Goal: Task Accomplishment & Management: Complete application form

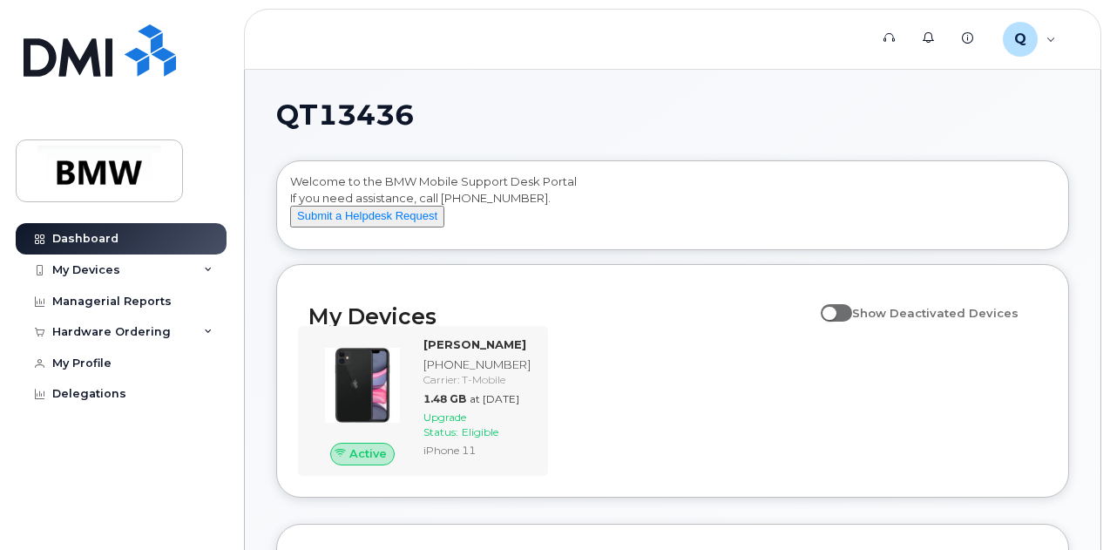
scroll to position [87, 0]
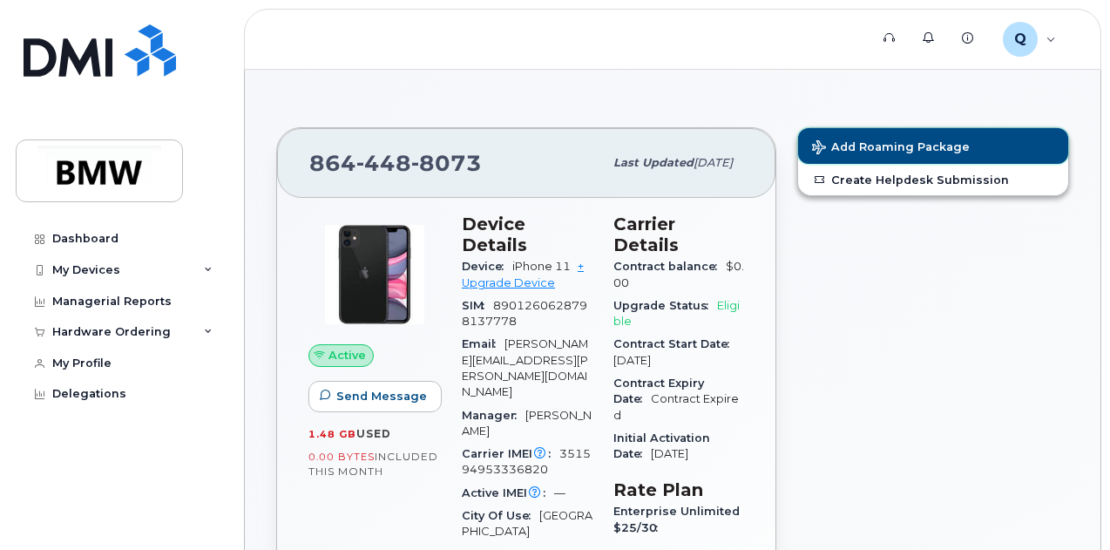
click at [957, 145] on span "Add Roaming Package" at bounding box center [891, 148] width 158 height 17
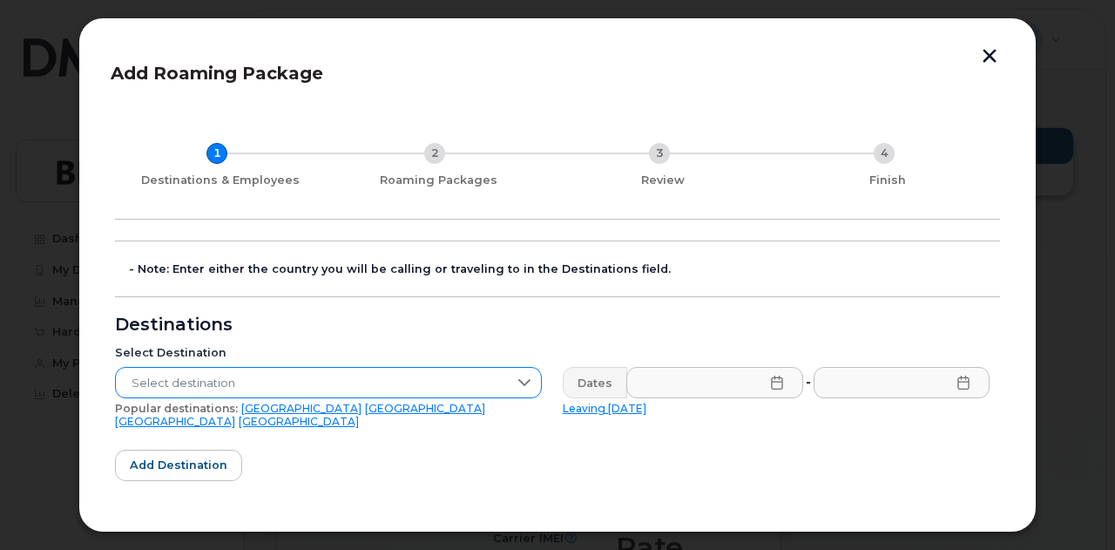
click at [317, 382] on span "Select destination" at bounding box center [312, 383] width 392 height 31
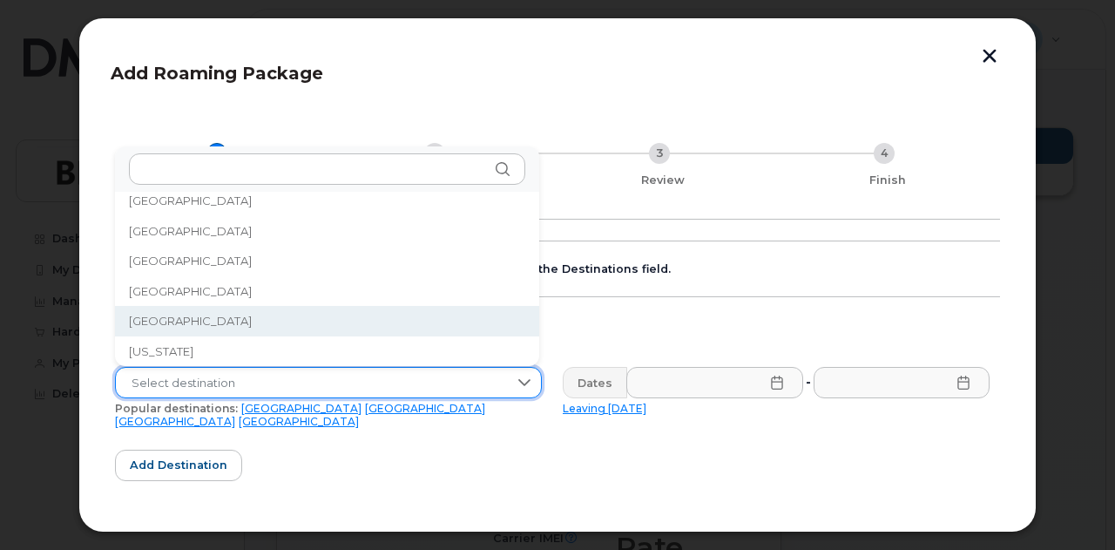
scroll to position [2147, 0]
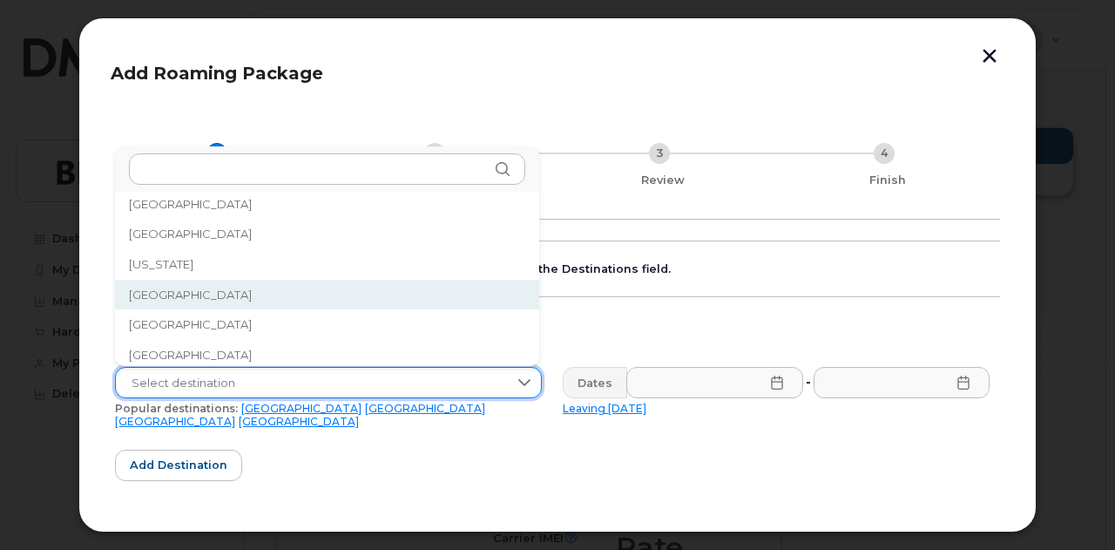
click at [167, 294] on span "Germany" at bounding box center [190, 295] width 123 height 17
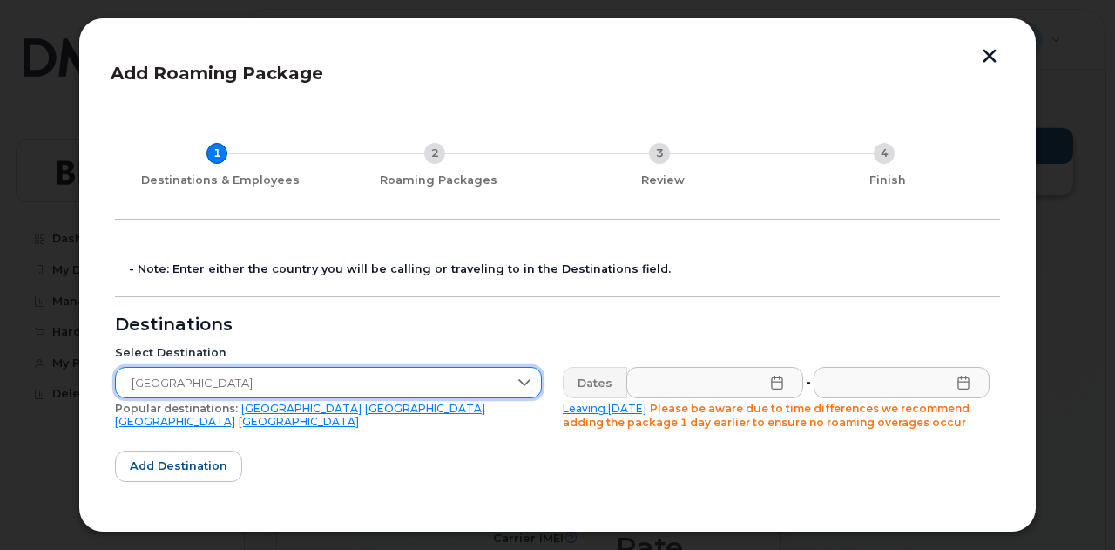
click at [771, 381] on icon at bounding box center [776, 382] width 11 height 14
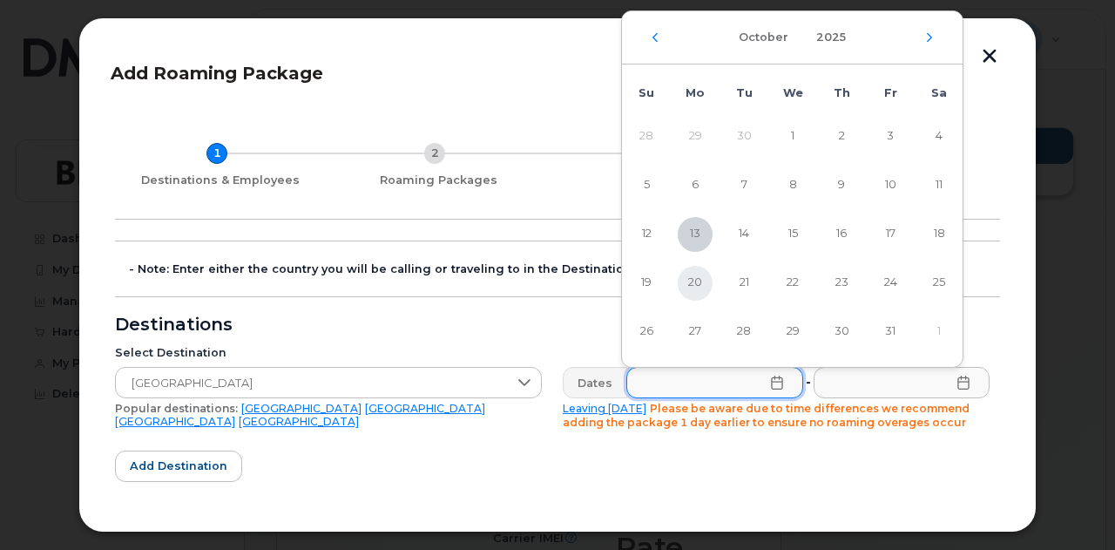
click at [693, 273] on span "20" at bounding box center [695, 283] width 35 height 35
type input "10/20/2025"
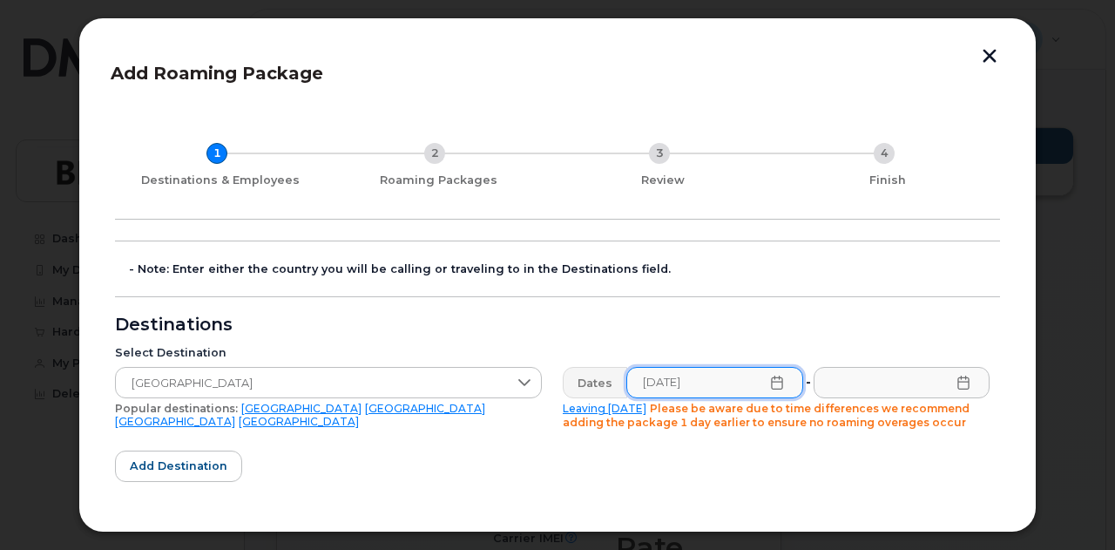
click at [957, 381] on icon at bounding box center [962, 382] width 11 height 14
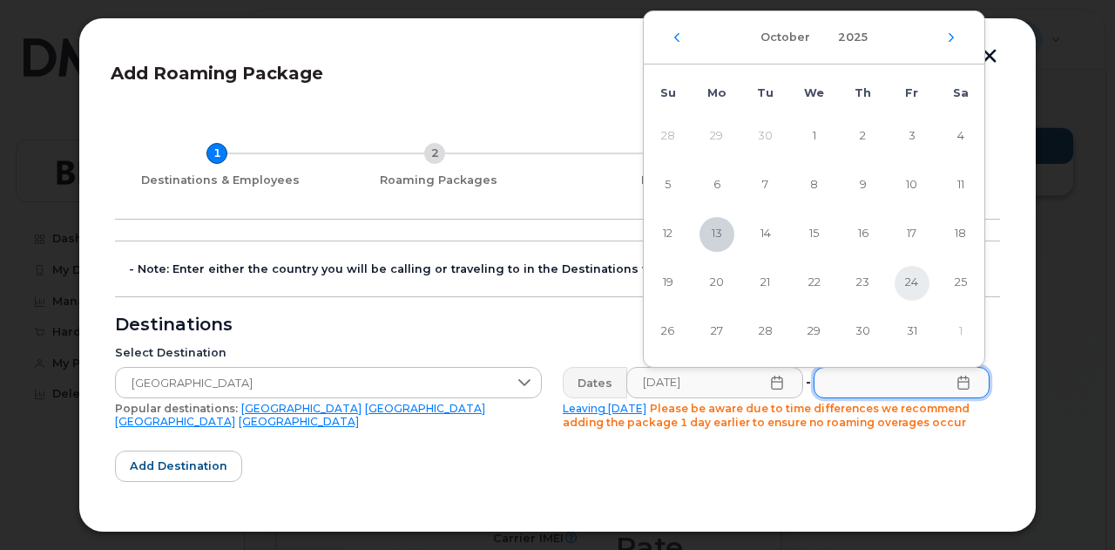
click at [916, 281] on span "24" at bounding box center [912, 283] width 35 height 35
type input "10/24/2025"
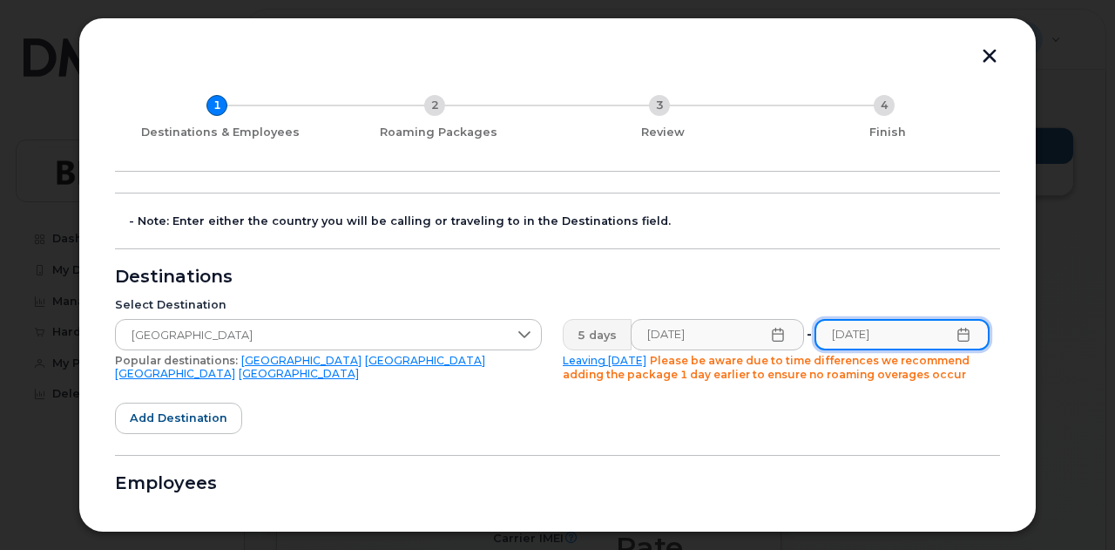
scroll to position [87, 0]
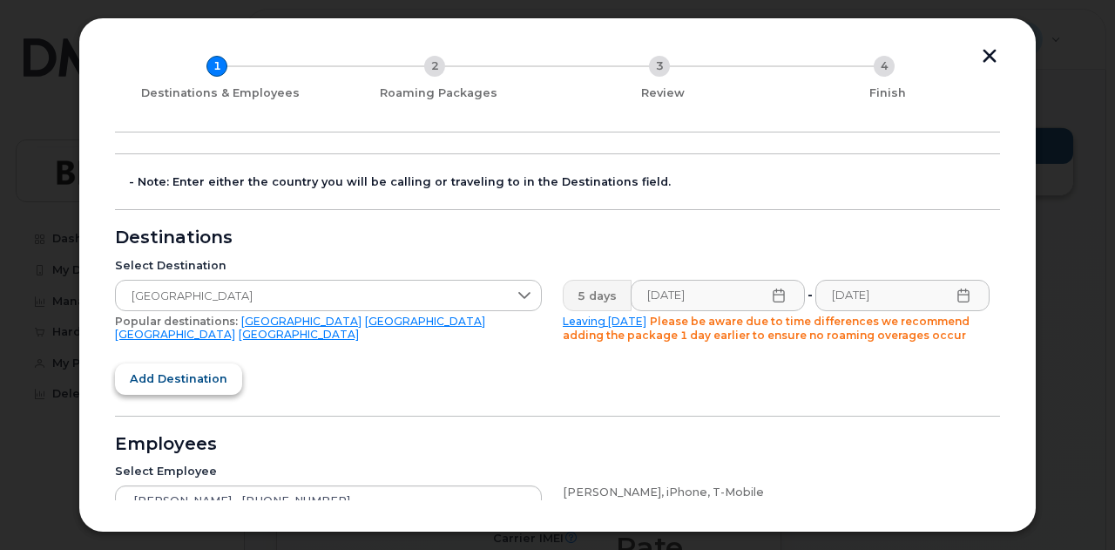
click at [199, 375] on span "Add destination" at bounding box center [179, 378] width 98 height 17
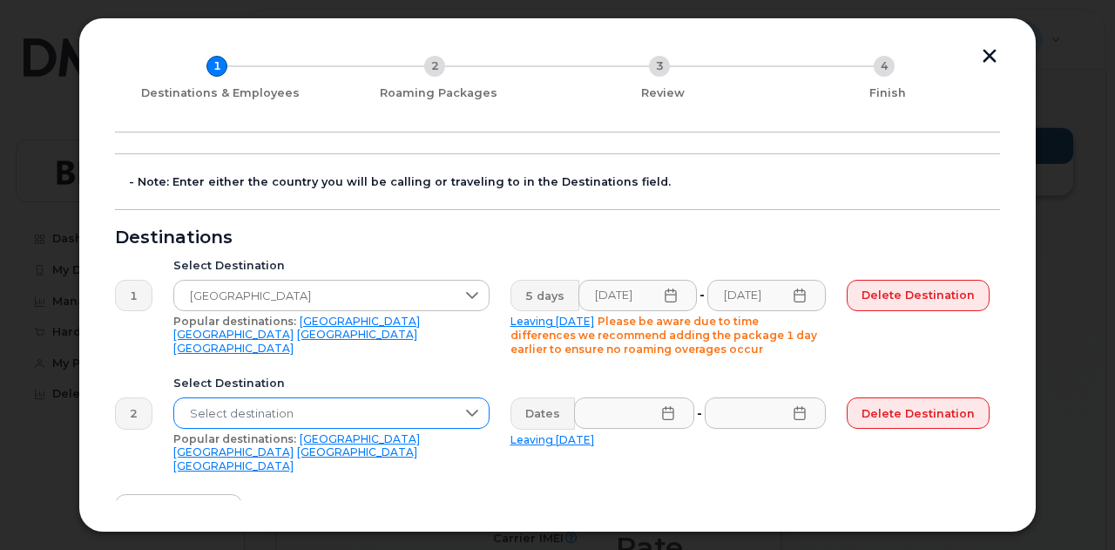
click at [249, 416] on span "Select destination" at bounding box center [314, 413] width 281 height 31
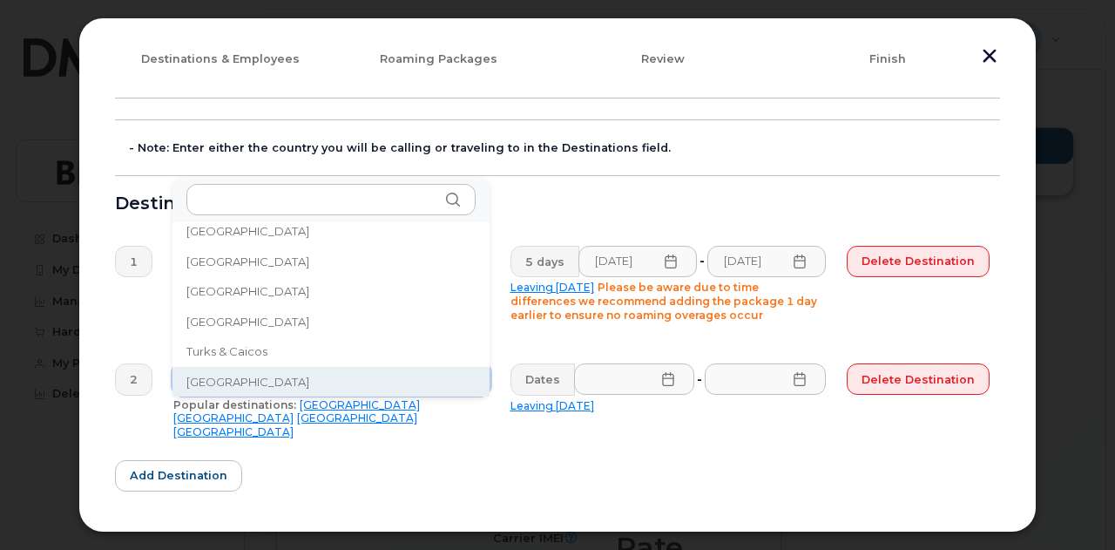
scroll to position [174, 0]
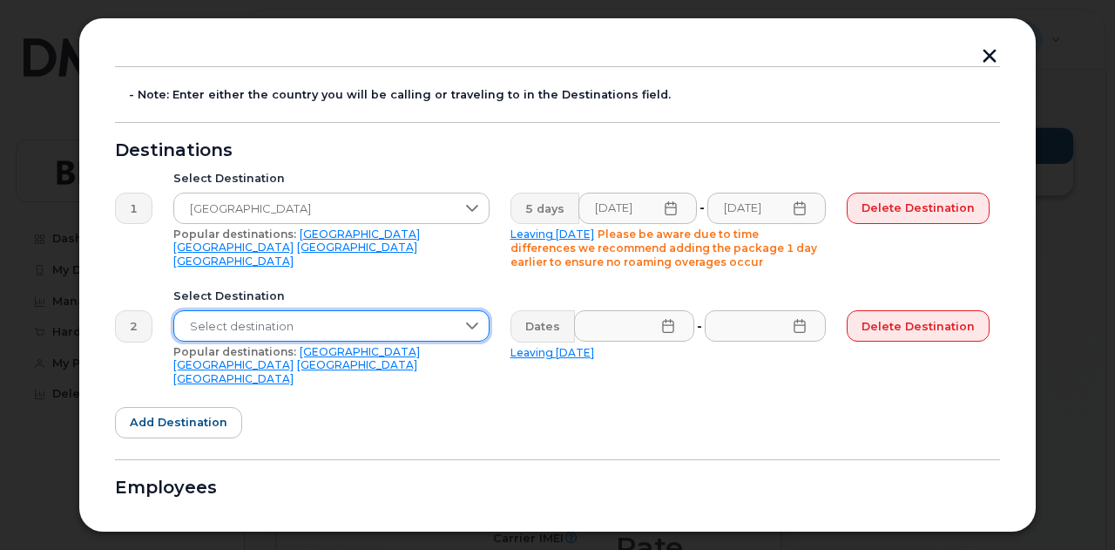
click at [272, 335] on span "Select destination" at bounding box center [314, 326] width 281 height 31
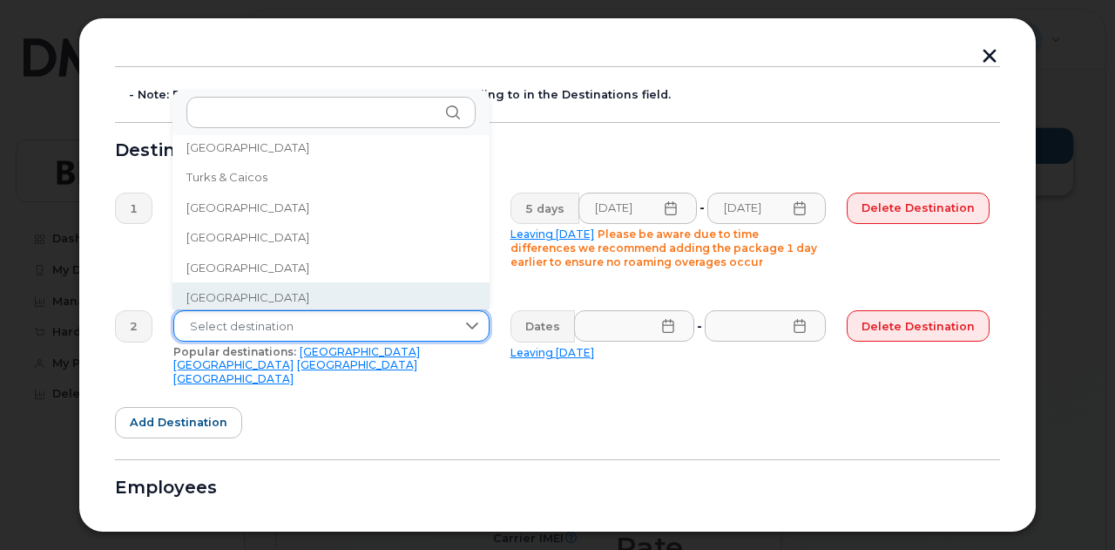
scroll to position [5733, 0]
click at [256, 294] on span "United Kingdom" at bounding box center [247, 294] width 123 height 17
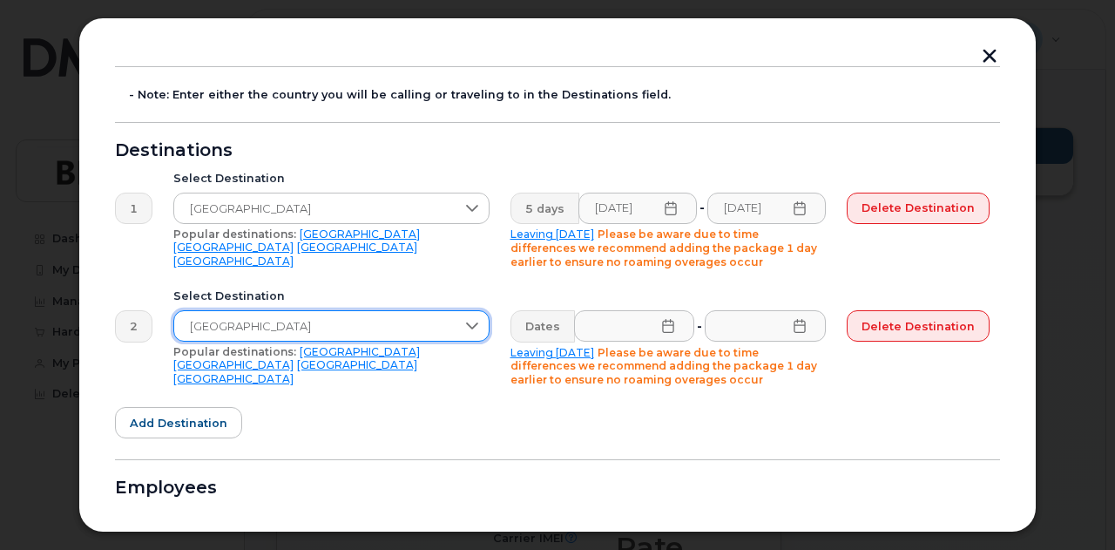
click at [670, 325] on icon at bounding box center [668, 326] width 14 height 14
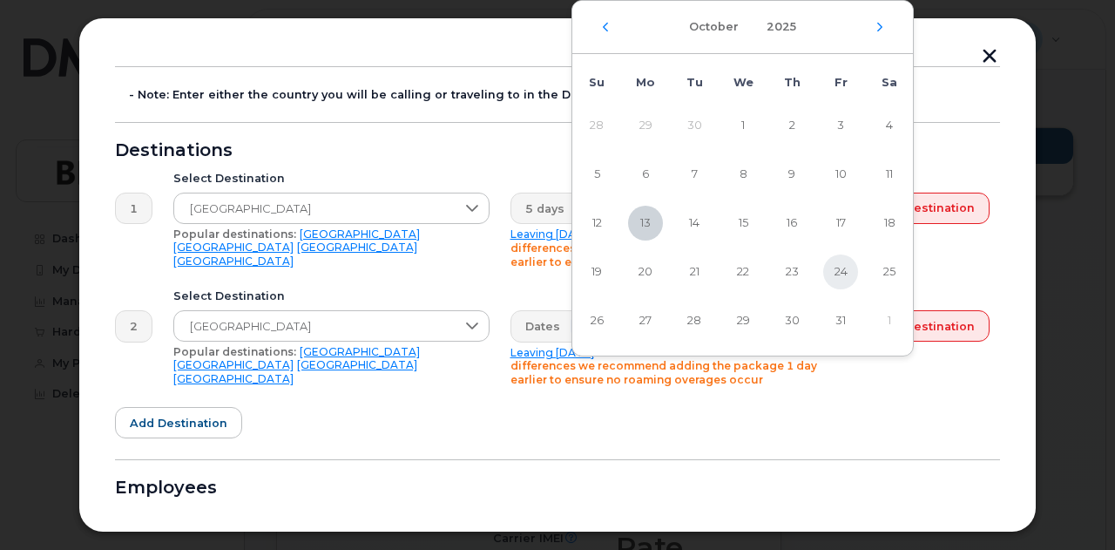
click at [843, 270] on span "24" at bounding box center [840, 271] width 35 height 35
type input "10/24/2025"
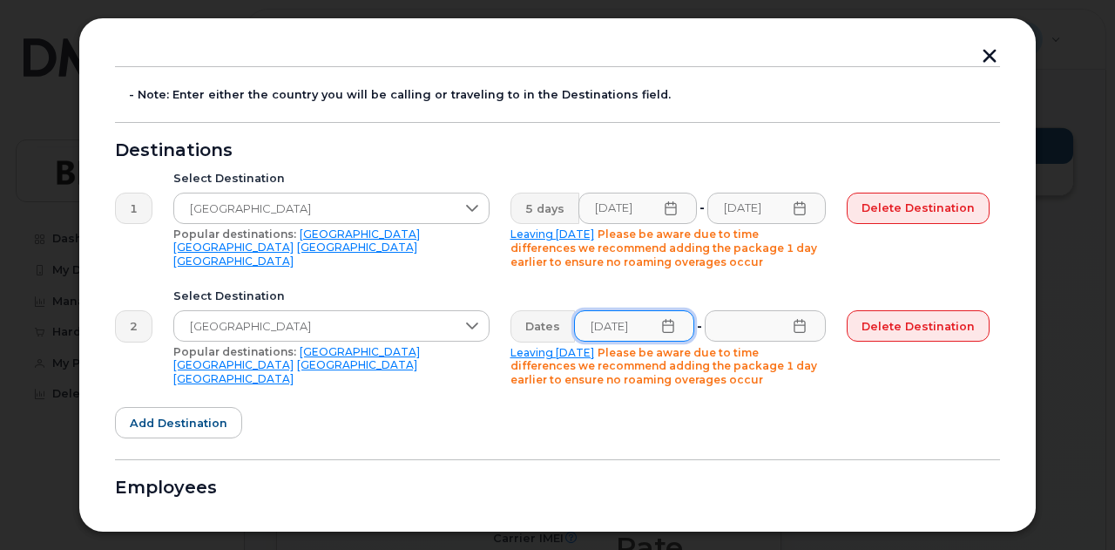
click at [800, 326] on icon at bounding box center [800, 326] width 14 height 14
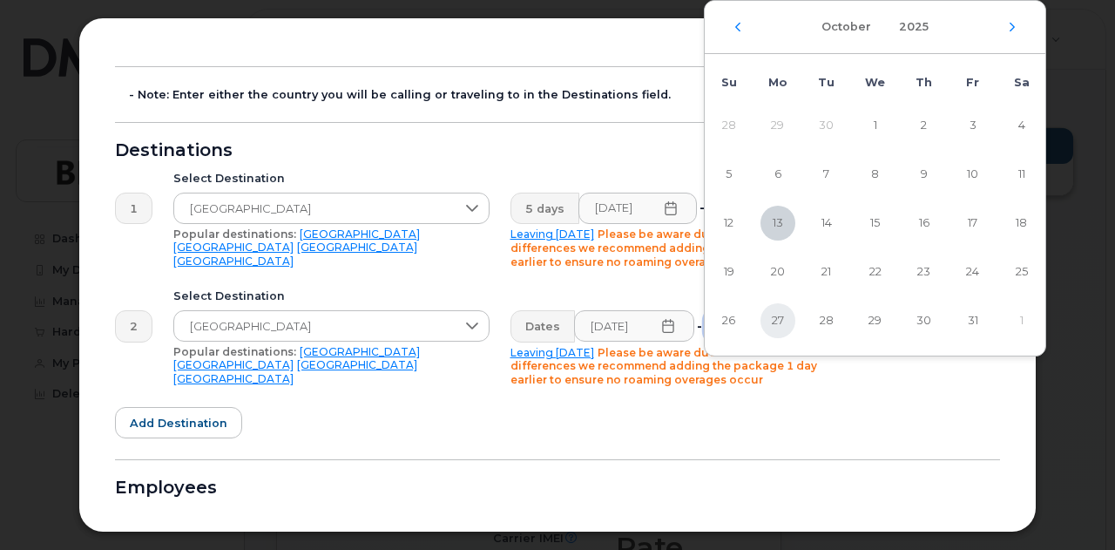
click at [780, 316] on span "27" at bounding box center [777, 320] width 35 height 35
type input "10/27/2025"
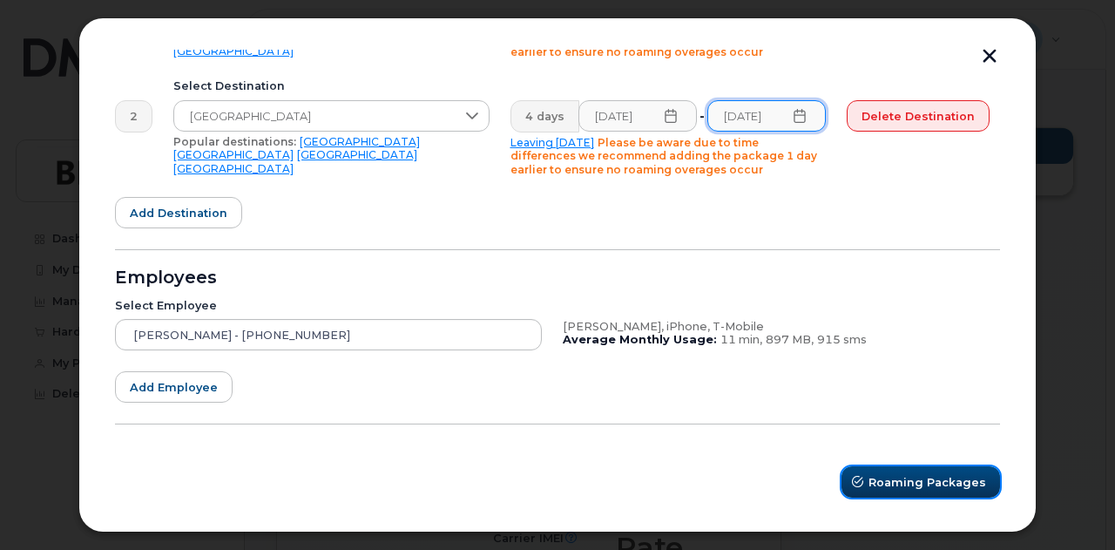
scroll to position [0, 0]
click at [902, 475] on span "Roaming Packages" at bounding box center [927, 482] width 118 height 17
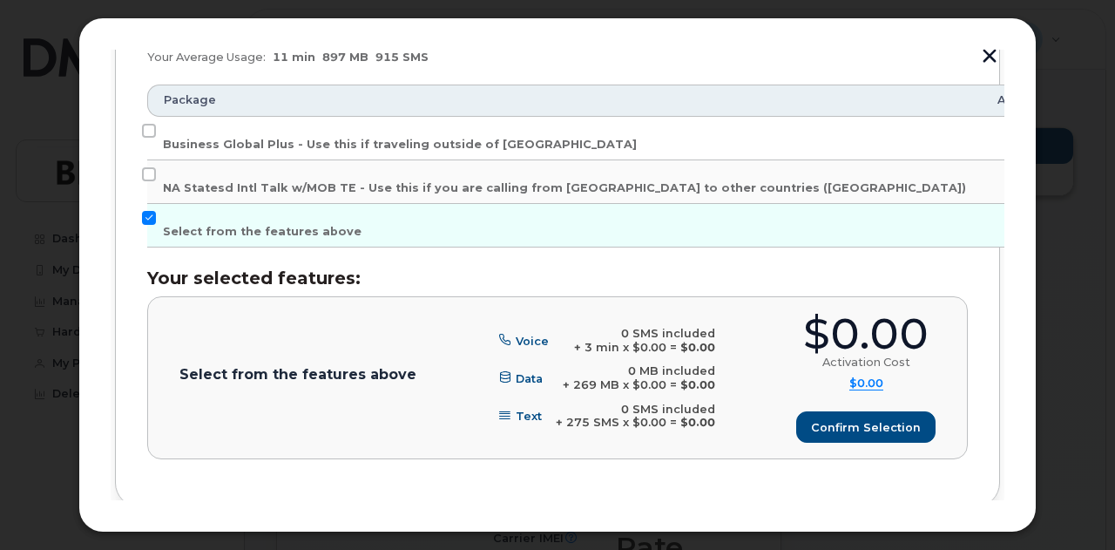
scroll to position [373, 0]
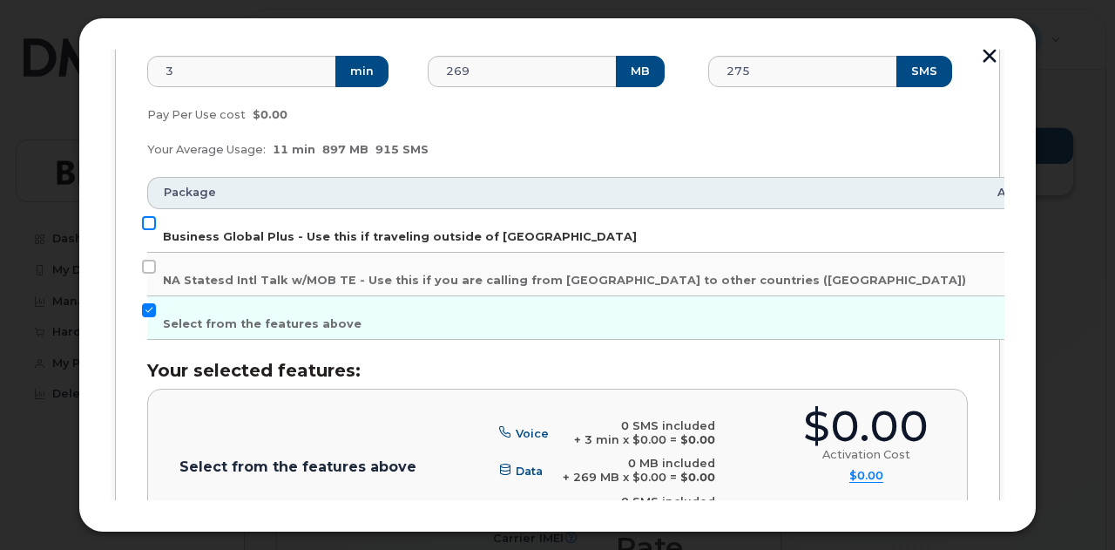
click at [143, 220] on input "Business Global Plus - Use this if traveling outside of North America" at bounding box center [149, 223] width 14 height 14
checkbox input "true"
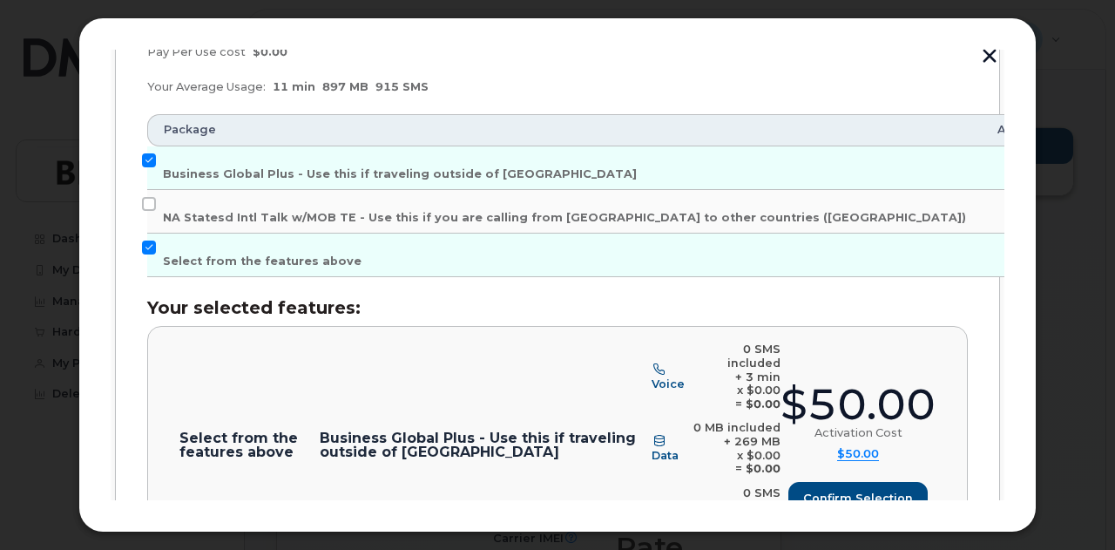
scroll to position [587, 0]
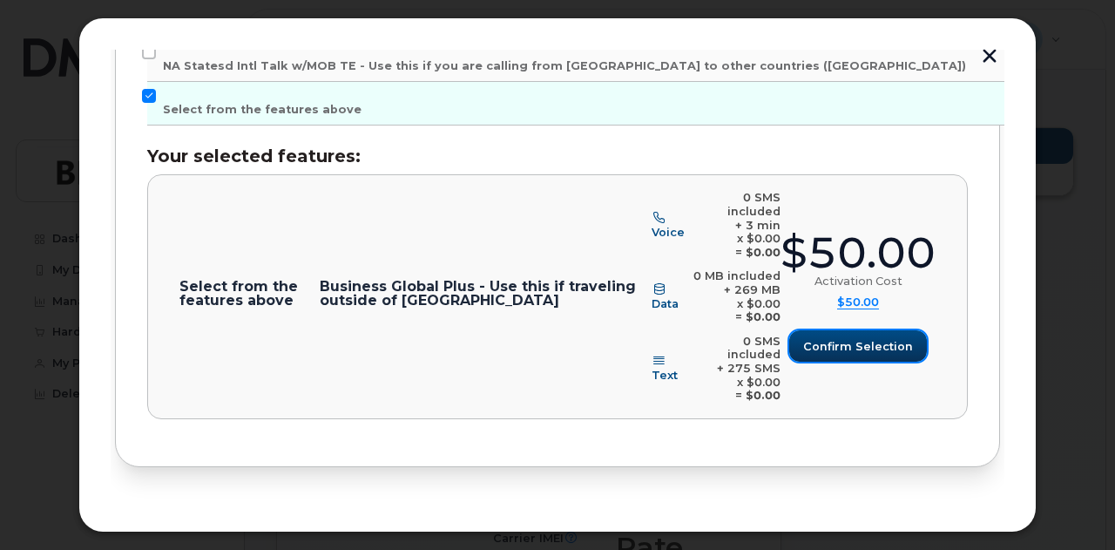
click at [841, 338] on span "Confirm selection" at bounding box center [858, 346] width 110 height 17
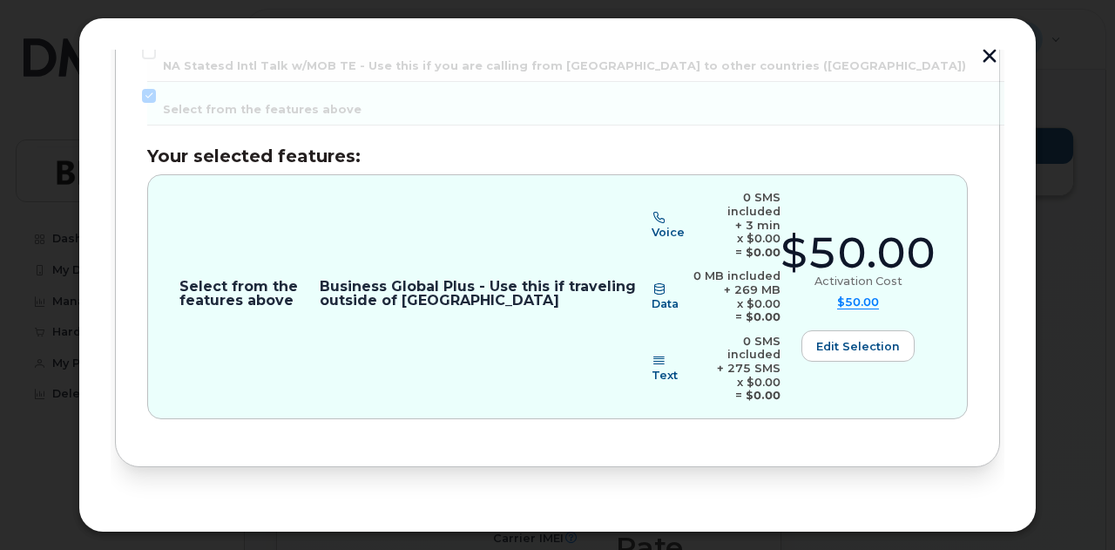
click at [942, 516] on span "Review" at bounding box center [951, 524] width 44 height 17
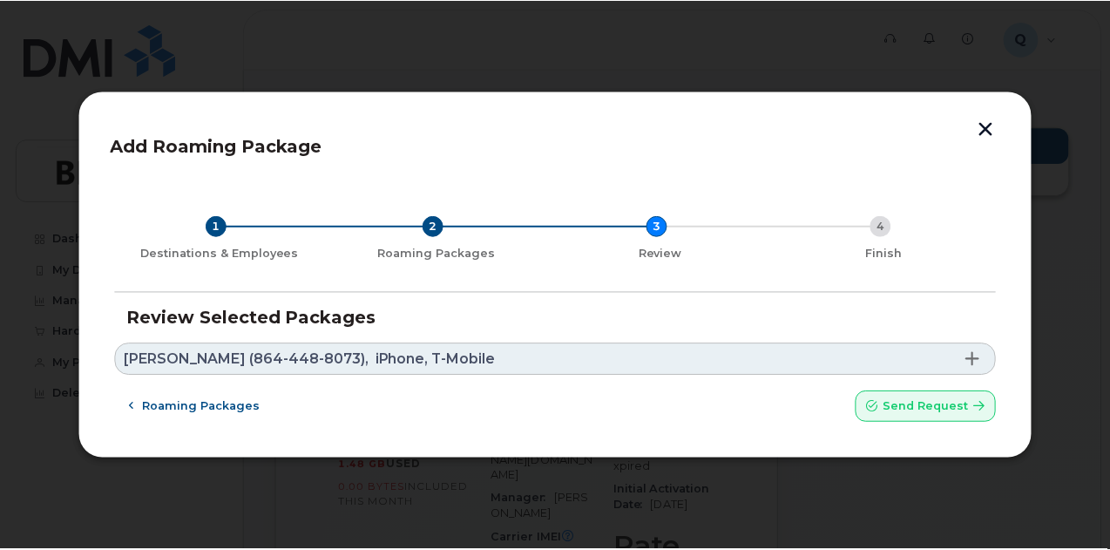
scroll to position [0, 0]
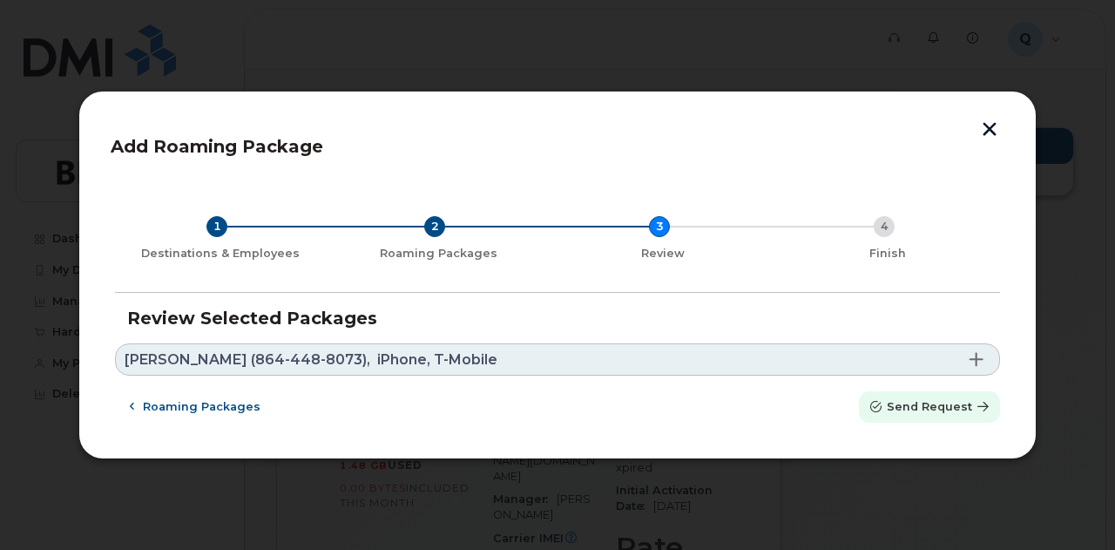
drag, startPoint x: 895, startPoint y: 405, endPoint x: 628, endPoint y: 60, distance: 435.9
click at [895, 405] on span "Send request" at bounding box center [929, 406] width 85 height 17
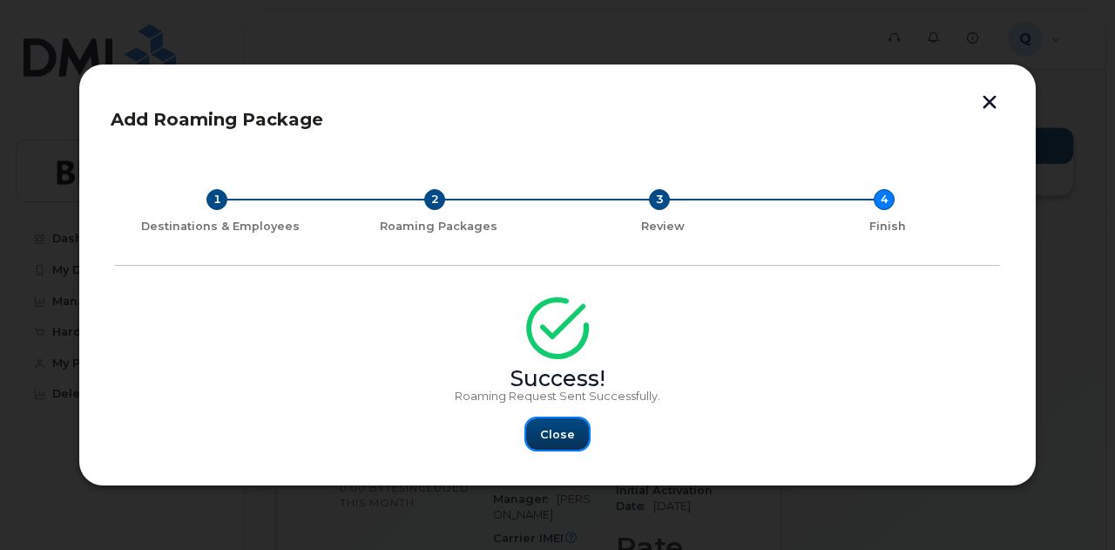
click at [554, 428] on span "Close" at bounding box center [557, 434] width 35 height 17
